Goal: Navigation & Orientation: Find specific page/section

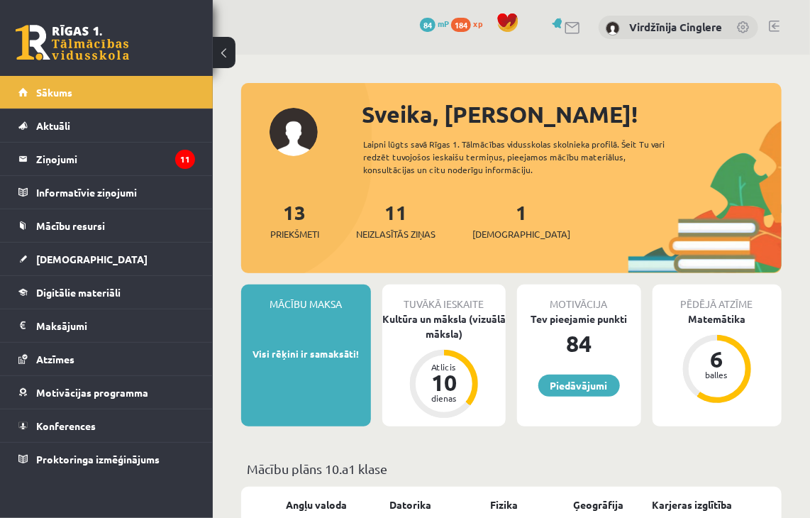
click at [397, 375] on div "Tuvākā ieskaite Kultūra un māksla (vizuālā māksla) Atlicis 10 dienas" at bounding box center [445, 356] width 124 height 142
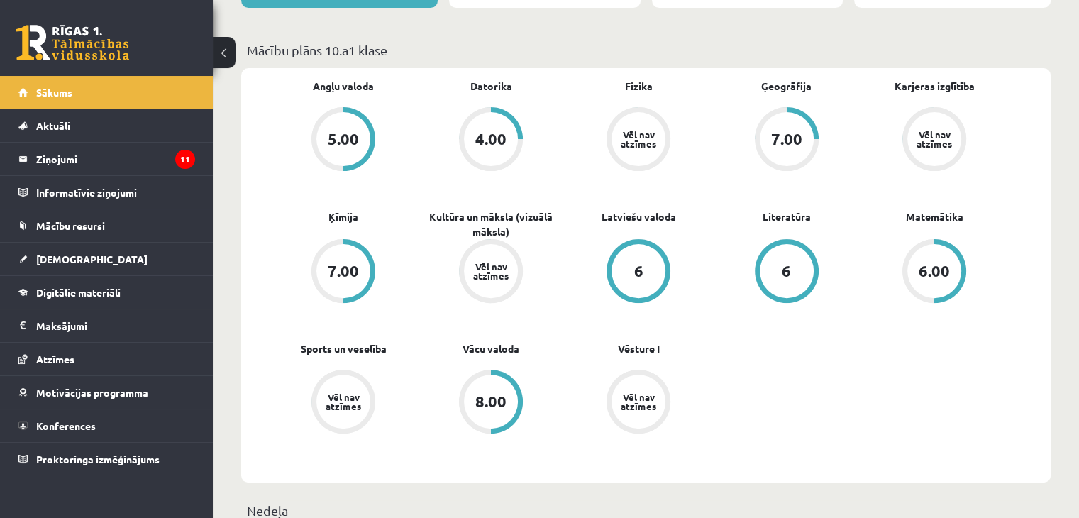
scroll to position [400, 0]
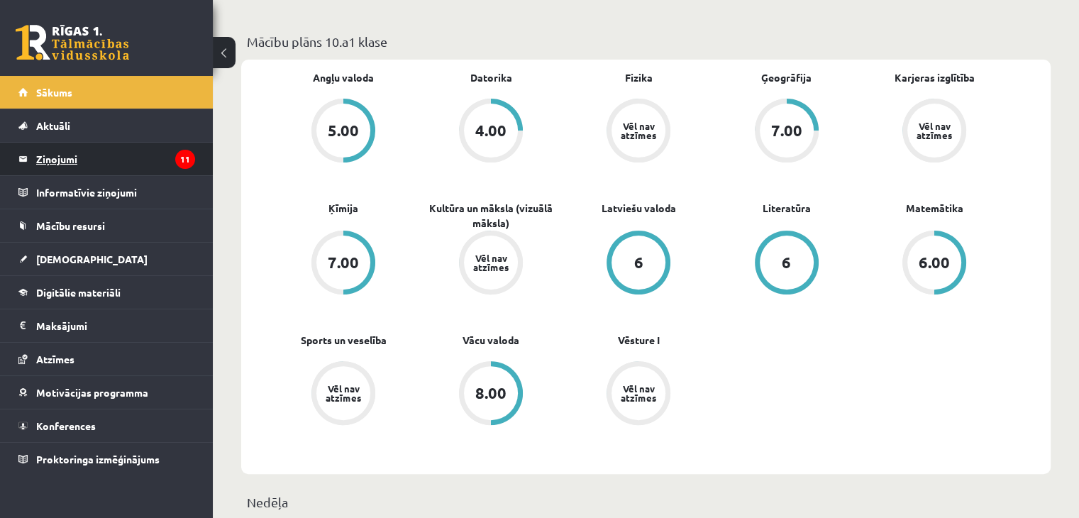
click at [193, 147] on legend "Ziņojumi 11" at bounding box center [115, 159] width 159 height 33
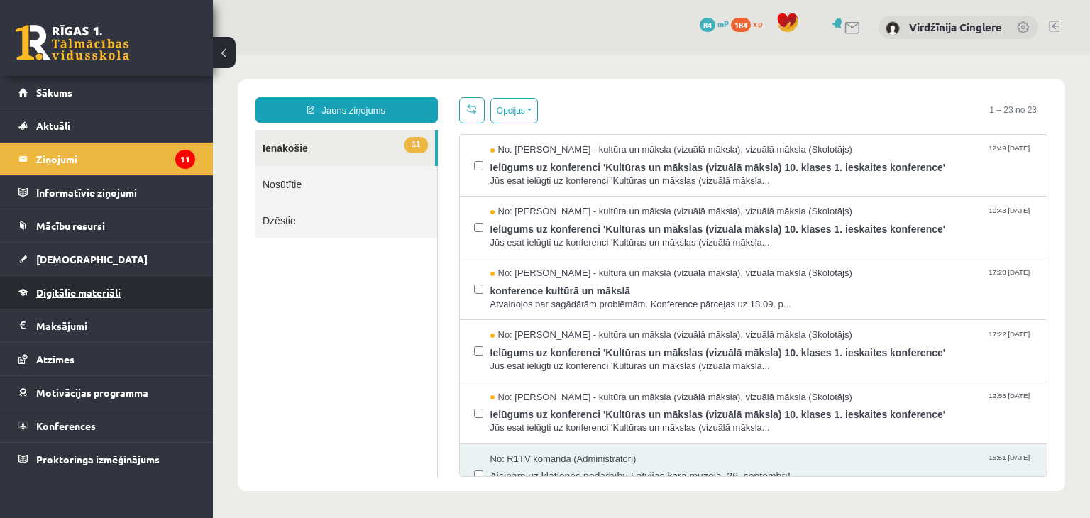
click at [103, 298] on link "Digitālie materiāli" at bounding box center [106, 292] width 177 height 33
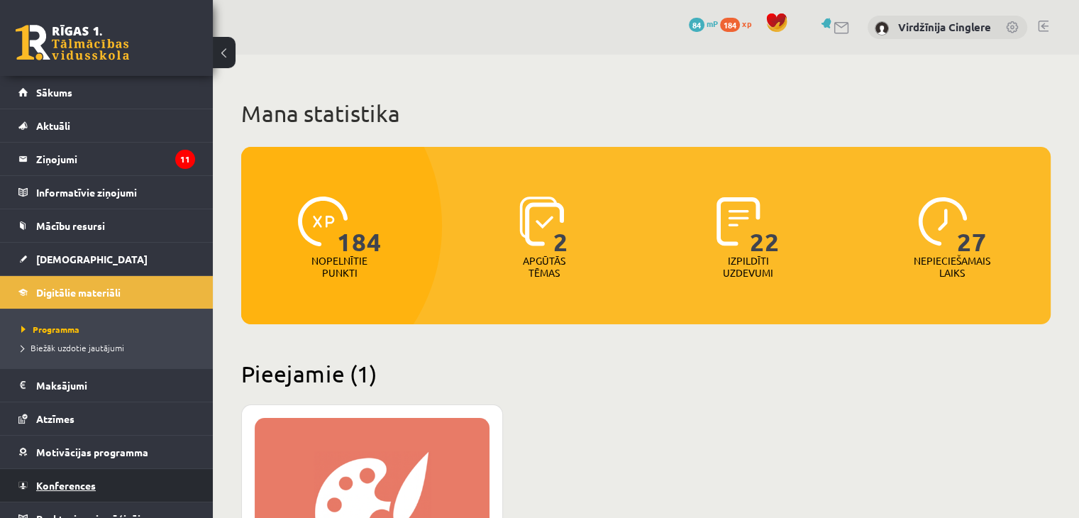
click at [60, 475] on link "Konferences" at bounding box center [106, 485] width 177 height 33
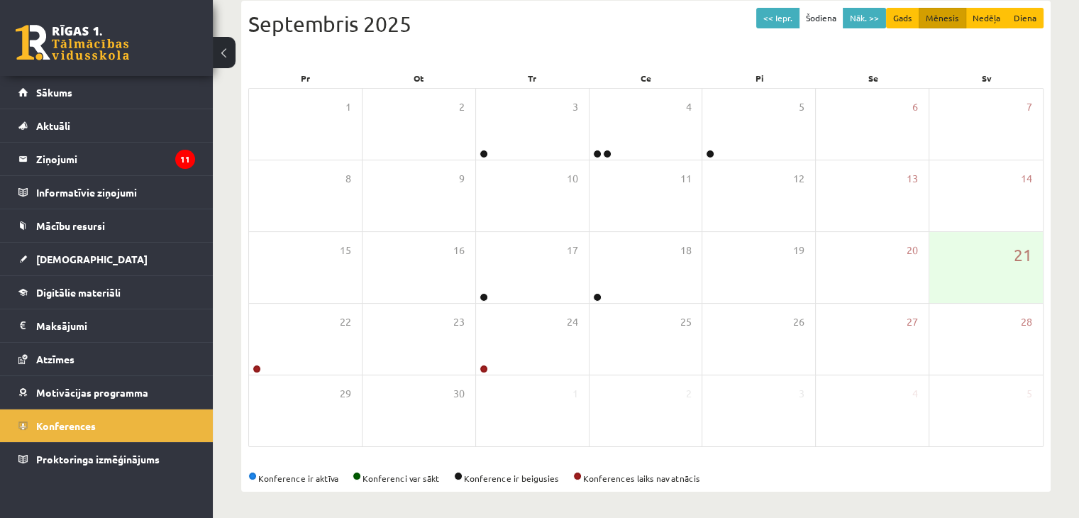
scroll to position [159, 0]
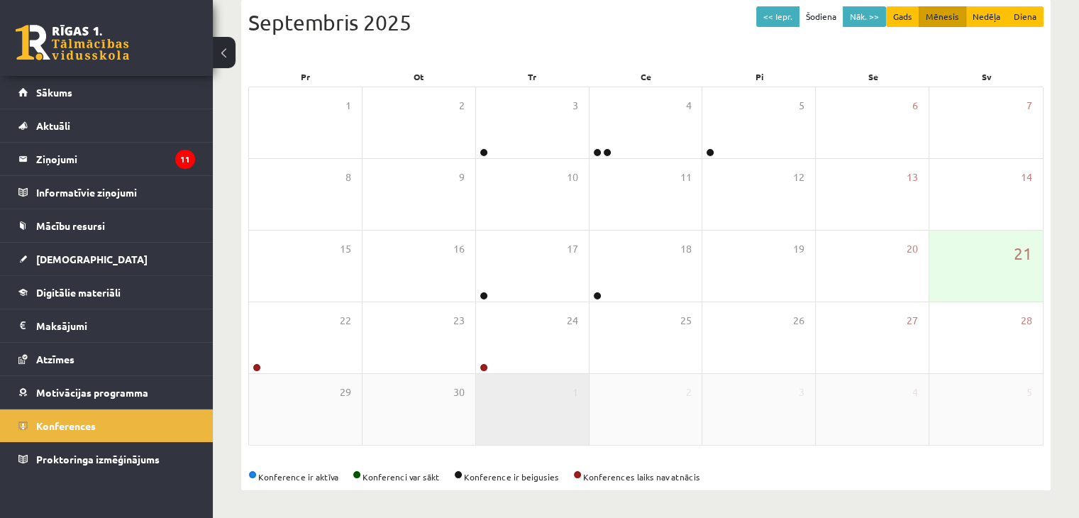
click at [533, 441] on div "1" at bounding box center [532, 409] width 113 height 71
